Goal: Information Seeking & Learning: Learn about a topic

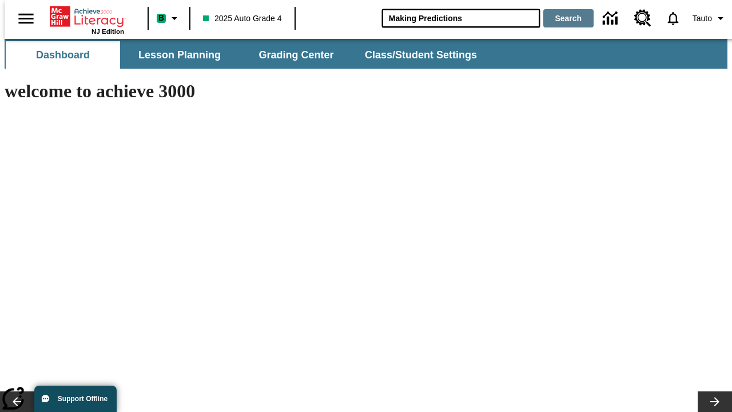
type input "Making Predictions"
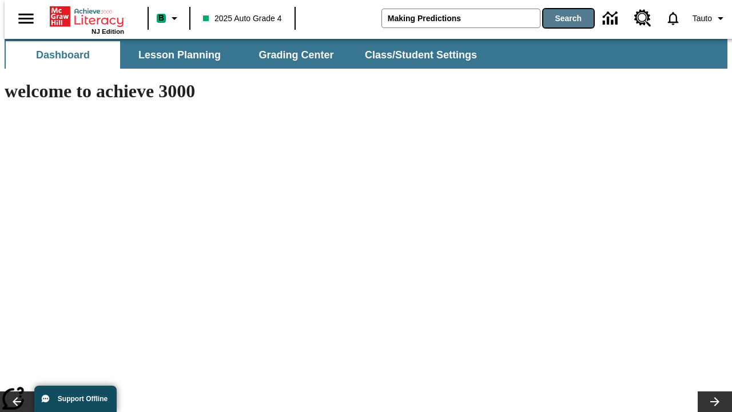
click at [562, 18] on button "Search" at bounding box center [569, 18] width 50 height 18
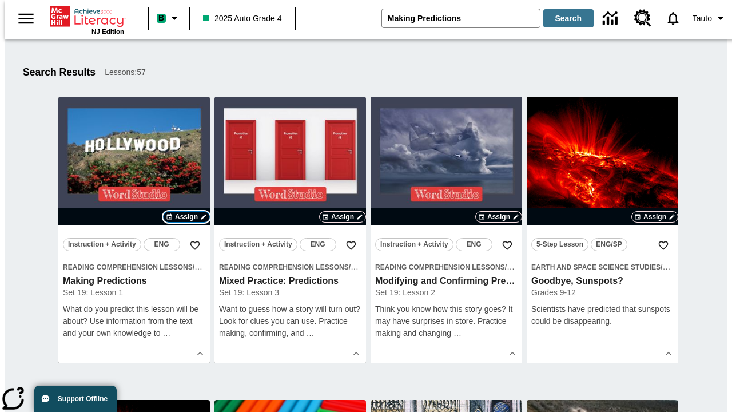
click at [187, 217] on span "Assign" at bounding box center [186, 217] width 23 height 10
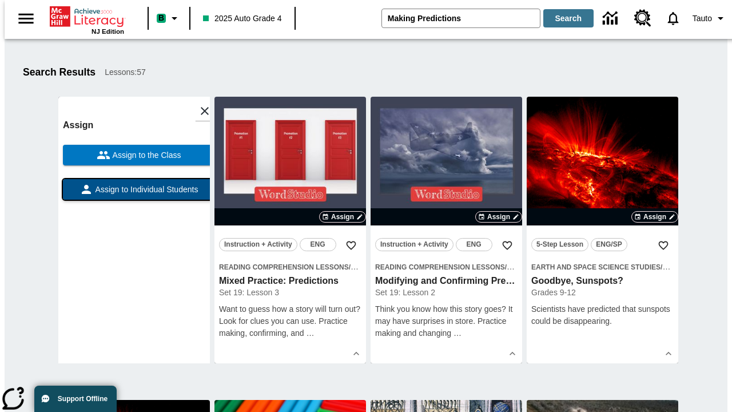
click at [134, 195] on span "Assign to Individual Students" at bounding box center [145, 190] width 105 height 12
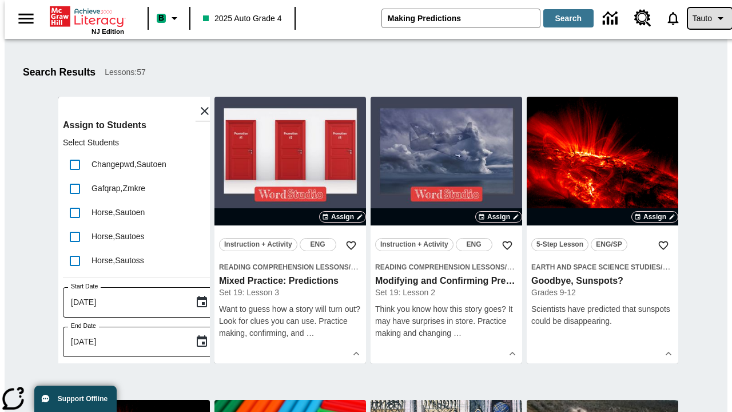
click at [704, 18] on span "Tauto" at bounding box center [702, 19] width 19 height 12
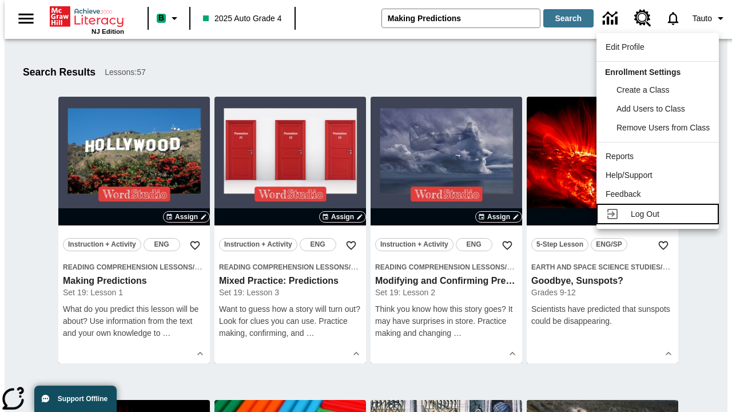
click at [660, 214] on span "Log Out" at bounding box center [645, 213] width 29 height 9
